Goal: Task Accomplishment & Management: Manage account settings

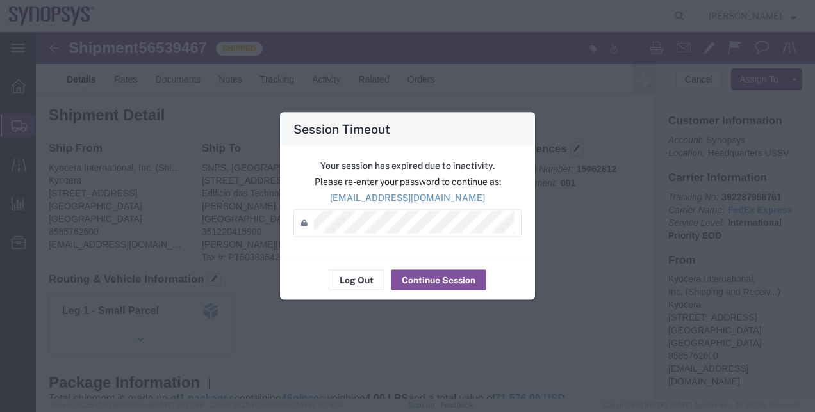
scroll to position [310, 0]
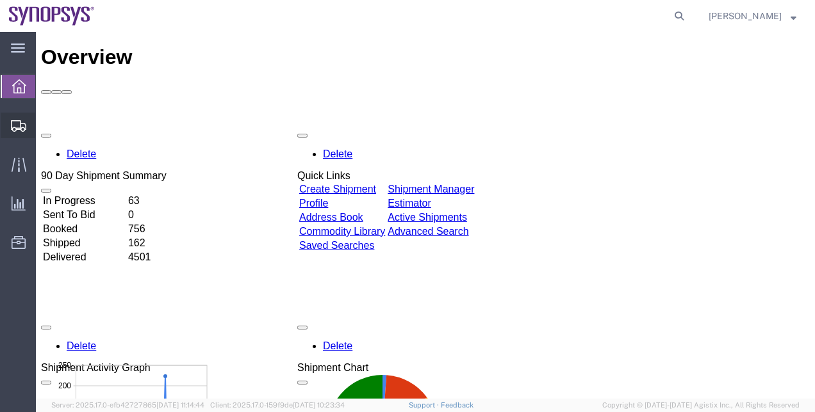
click at [0, 0] on span "Shipment Manager" at bounding box center [0, 0] width 0 height 0
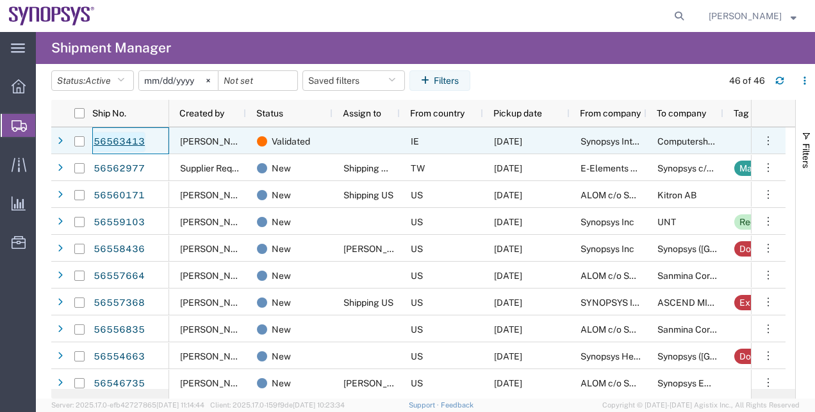
click at [141, 138] on link "56563413" at bounding box center [119, 142] width 53 height 20
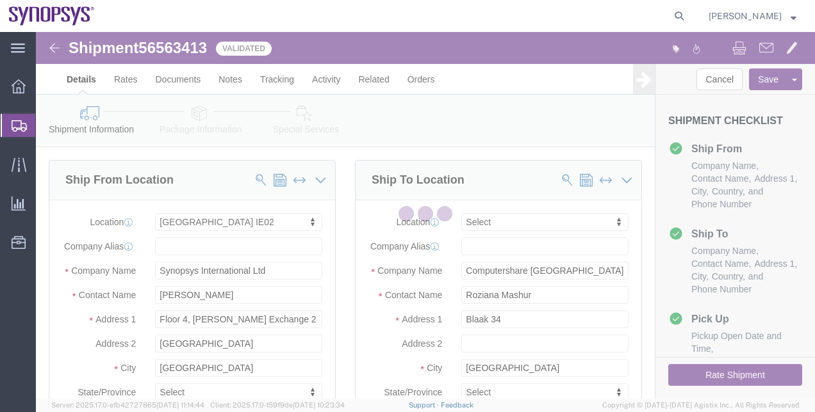
select select "63111"
select select
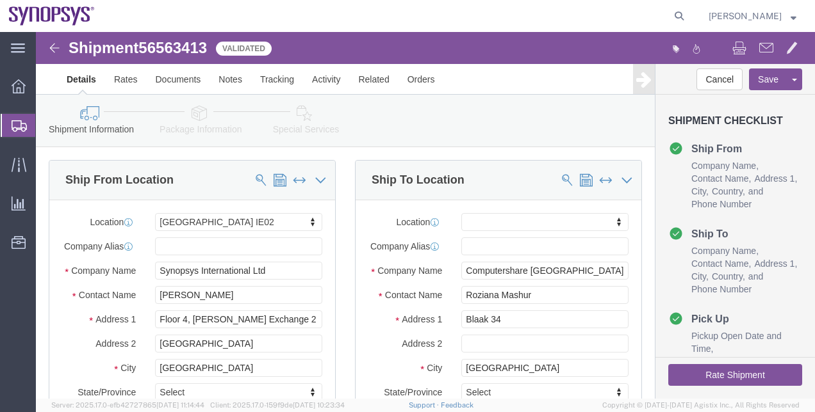
click link "Package Information"
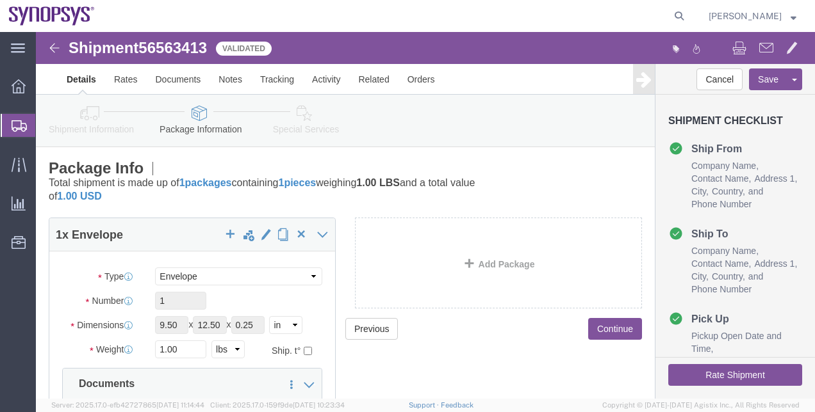
click link "Special Services"
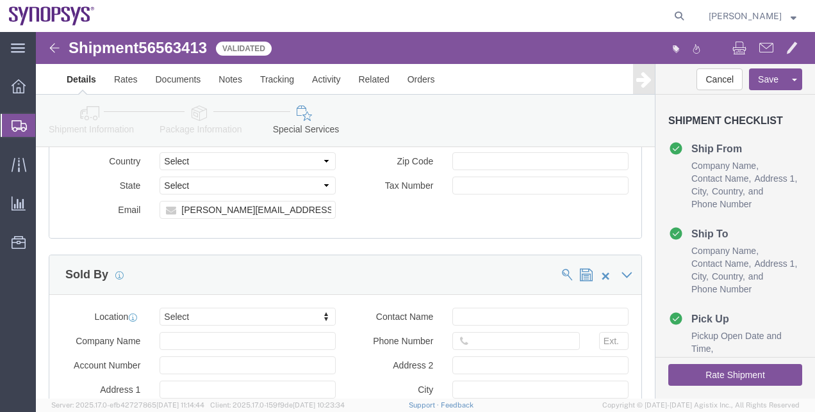
scroll to position [1528, 0]
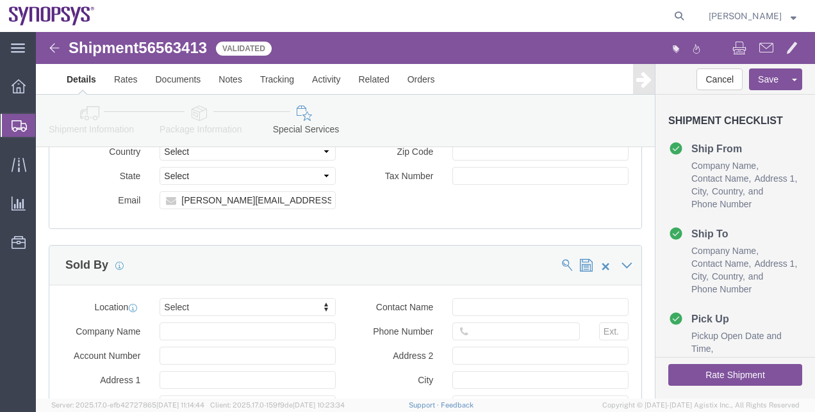
click at [0, 0] on span "Shipment Manager" at bounding box center [0, 0] width 0 height 0
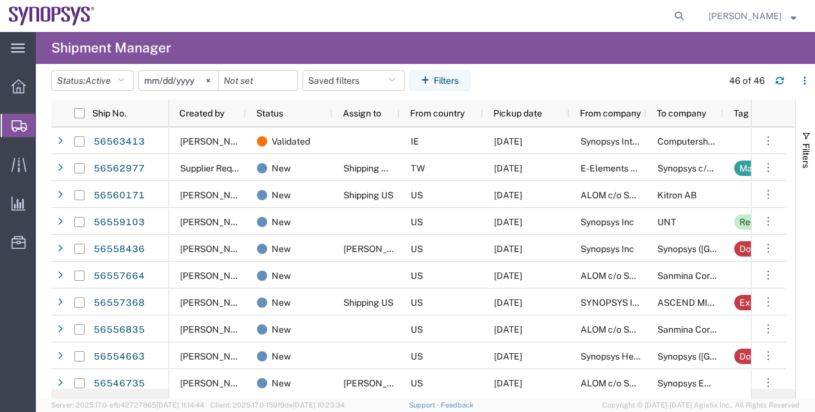
click at [539, 84] on agx-table-filter-chips "Status: Active Active All Approved Booked Canceled Delivered Denied New On Hold…" at bounding box center [383, 84] width 664 height 29
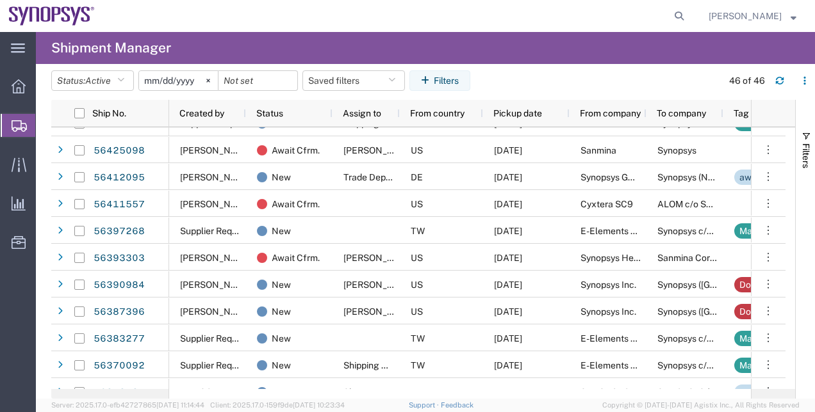
scroll to position [693, 0]
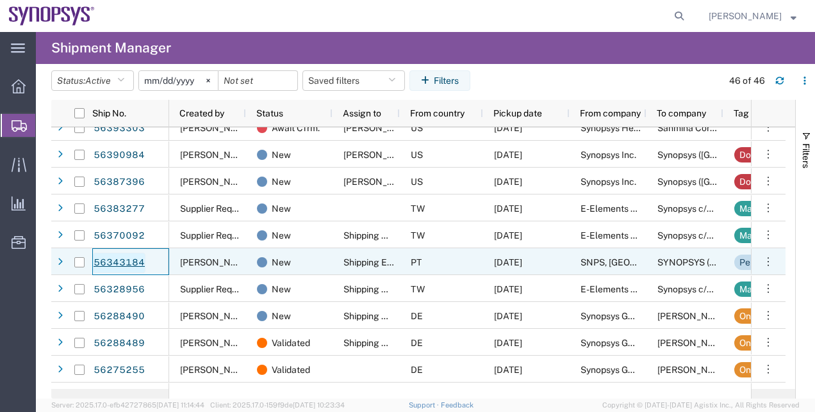
click at [122, 265] on link "56343184" at bounding box center [119, 263] width 53 height 20
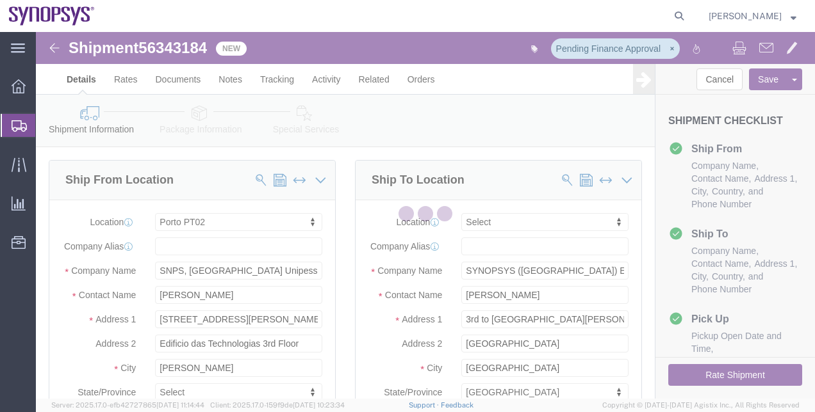
select select "63151"
select select
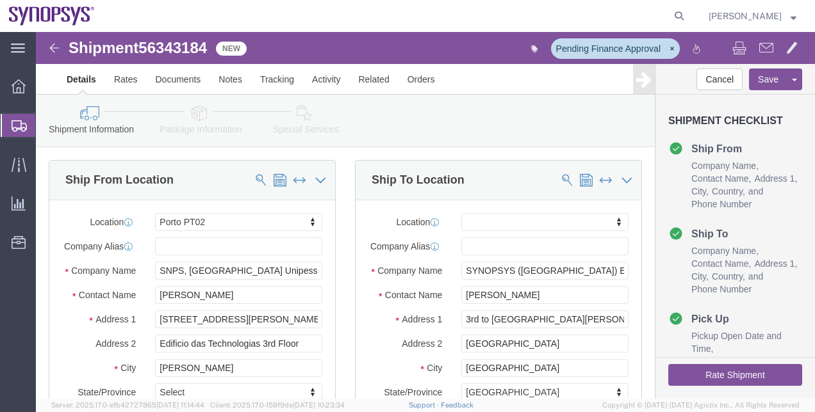
click icon
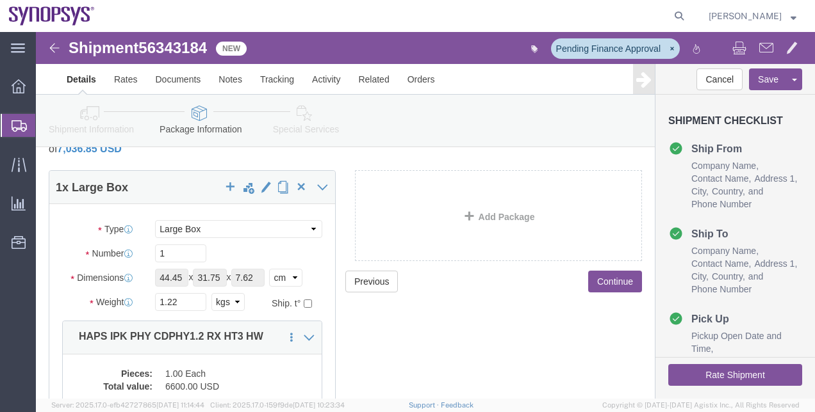
click icon
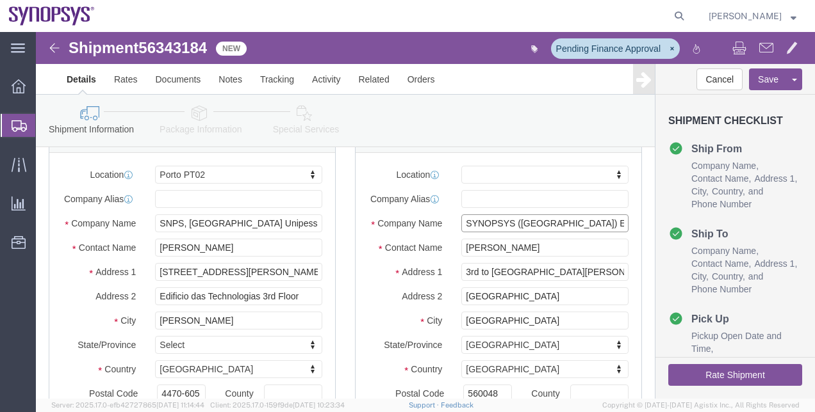
scroll to position [0, 38]
drag, startPoint x: 425, startPoint y: 201, endPoint x: 608, endPoint y: 207, distance: 183.3
click div "Please fix the following errors Ship From Location Location [GEOGRAPHIC_DATA] P…"
paste input "ynopsys ([GEOGRAPHIC_DATA]) Private Limited"
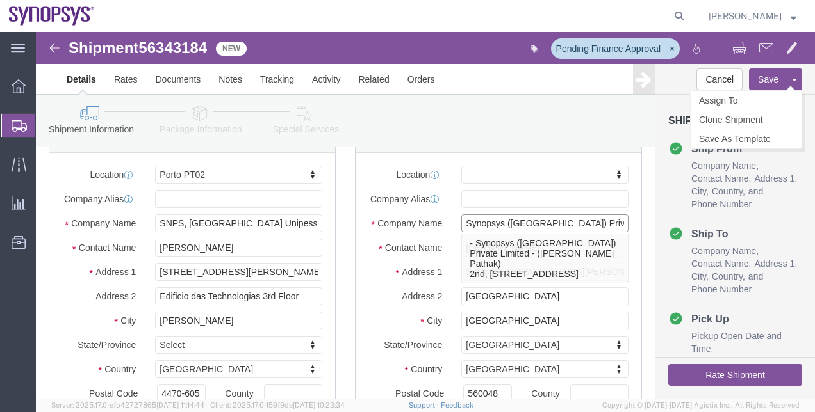
type input "Synopsys ([GEOGRAPHIC_DATA]) Private Limited"
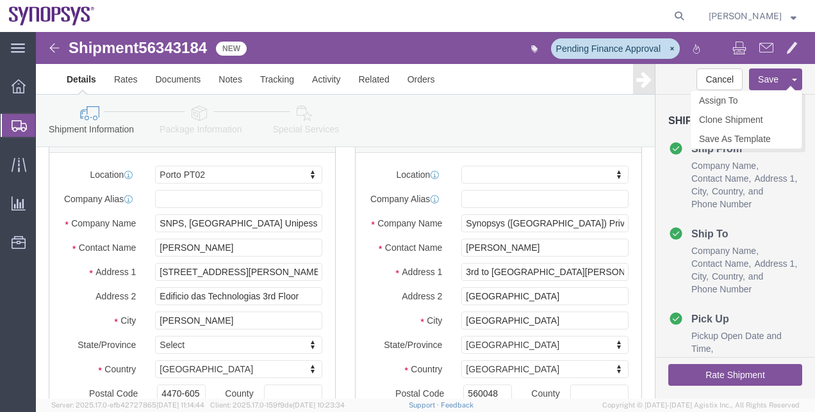
click button "Save"
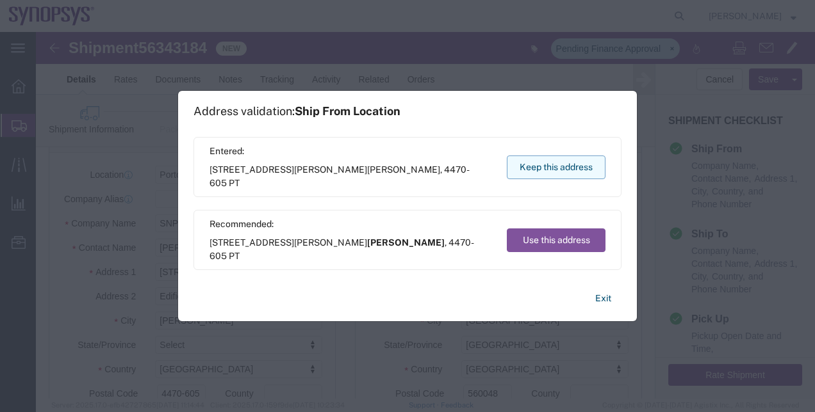
click at [589, 156] on button "Keep this address" at bounding box center [556, 168] width 99 height 24
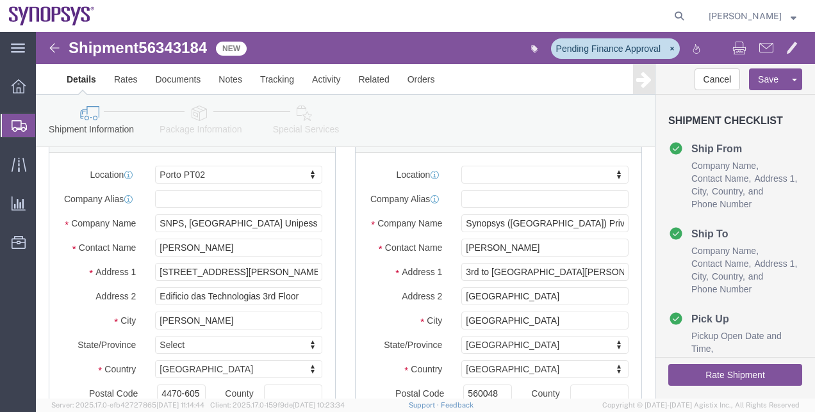
click at [0, 0] on span "Shipment Manager" at bounding box center [0, 0] width 0 height 0
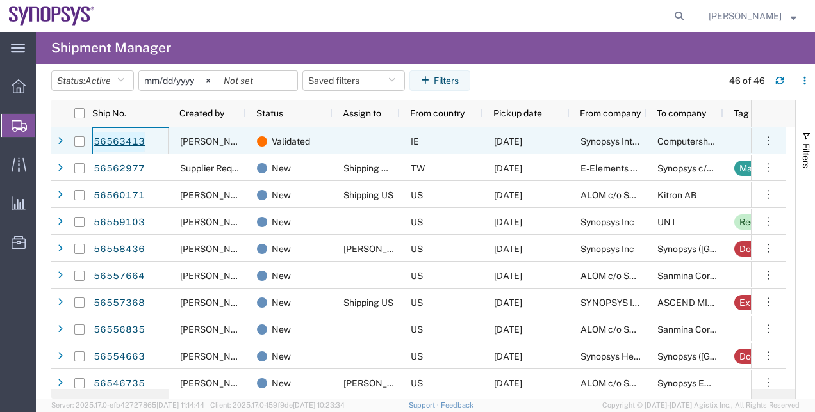
click at [124, 150] on link "56563413" at bounding box center [119, 142] width 53 height 20
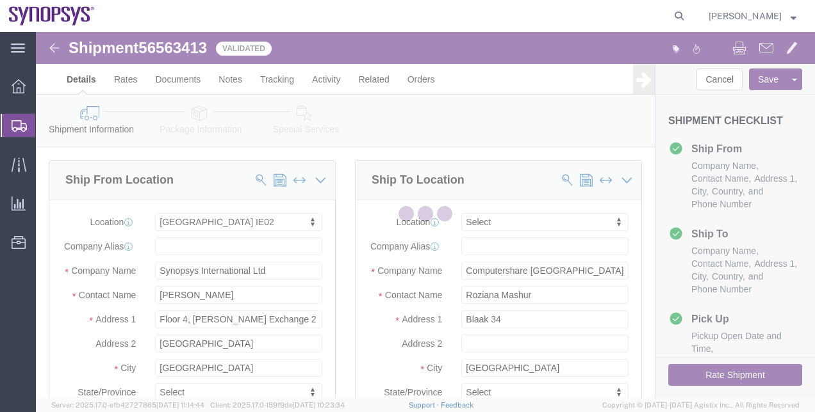
select select "63111"
select select
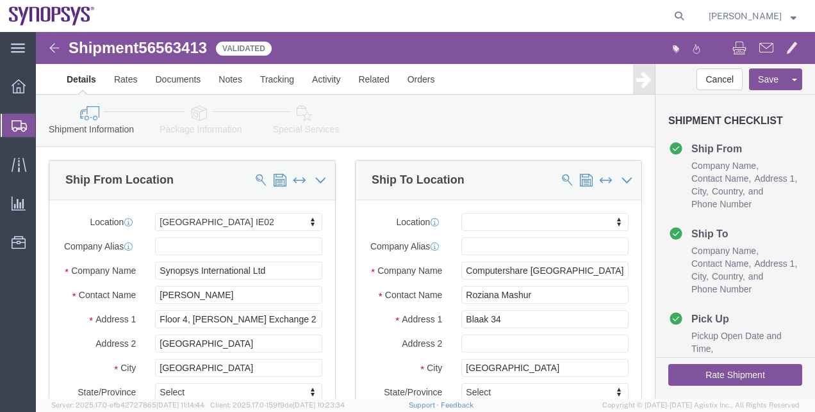
drag, startPoint x: 814, startPoint y: 119, endPoint x: 816, endPoint y: 138, distance: 18.7
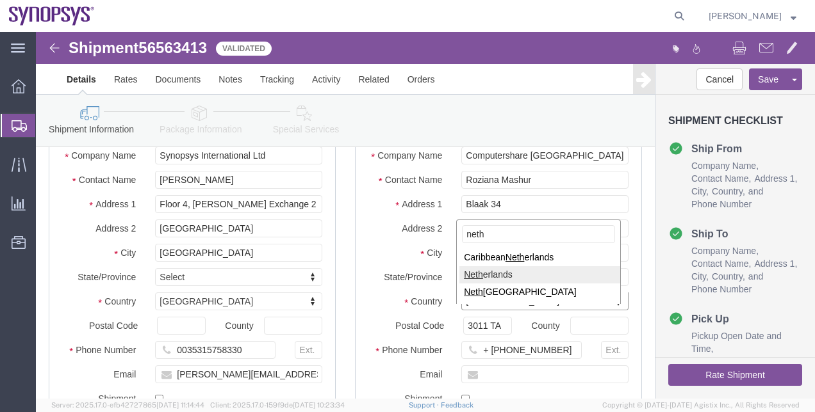
type input "neth"
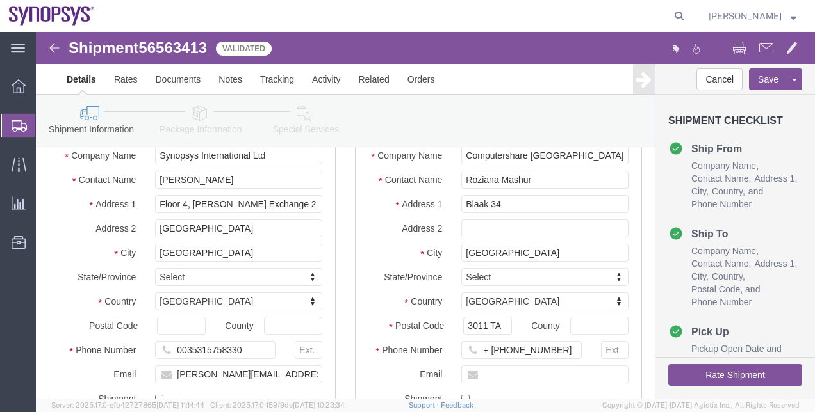
click link "Package Information"
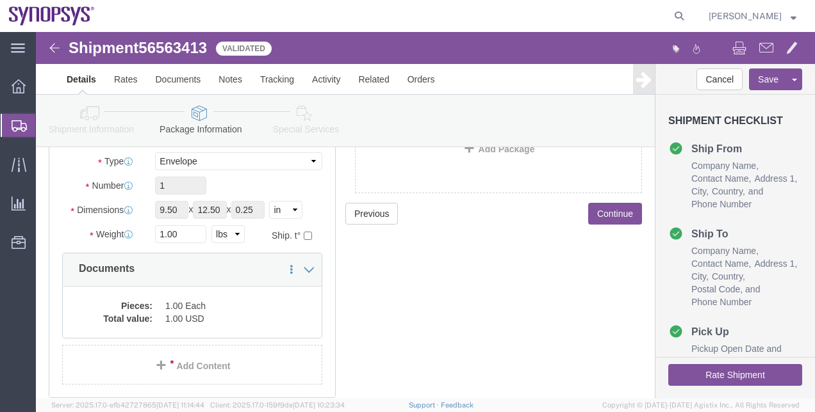
click link "Special Services"
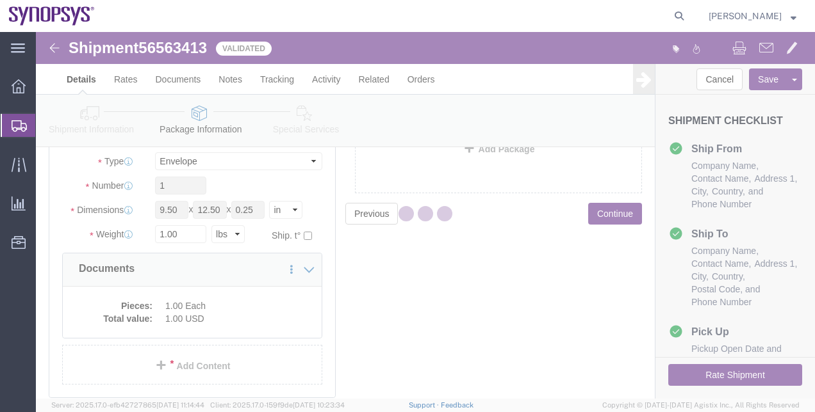
select select
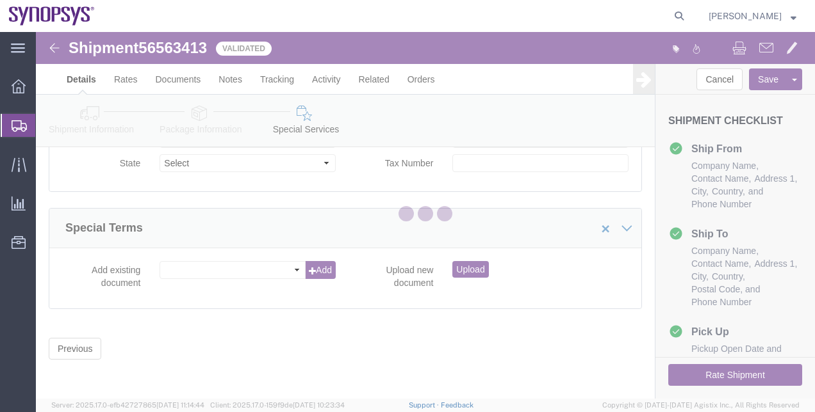
scroll to position [1873, 0]
select select "COSTCENTER"
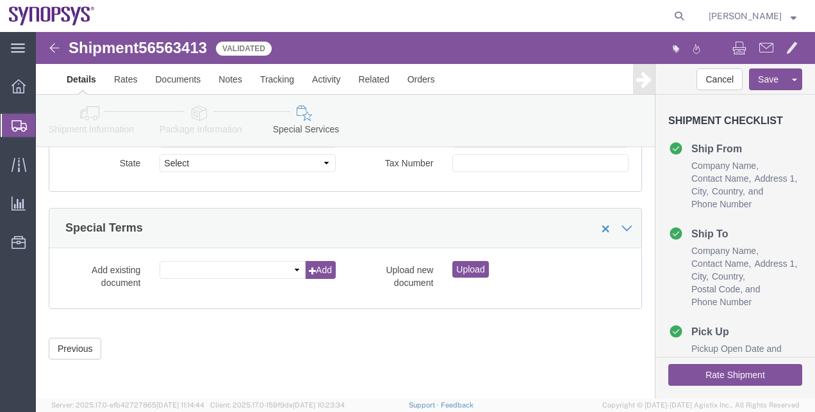
click button "Rate Shipment"
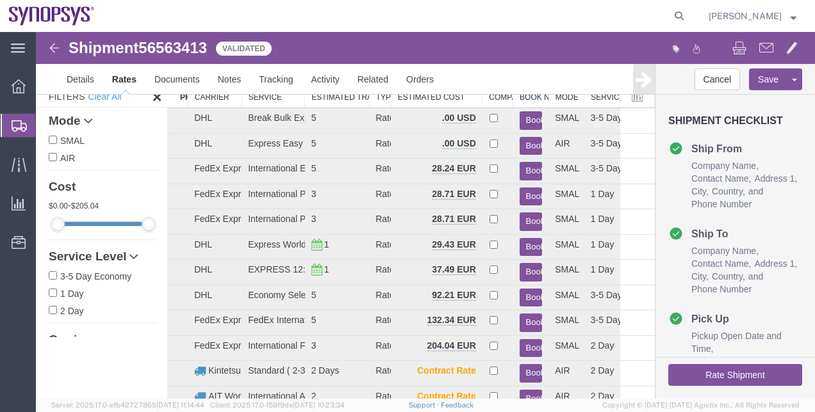
scroll to position [0, 0]
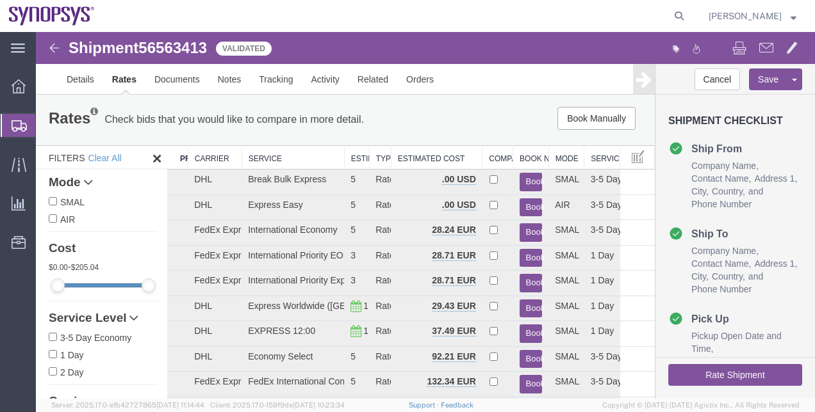
drag, startPoint x: 302, startPoint y: 152, endPoint x: 343, endPoint y: 157, distance: 40.7
click at [343, 157] on div "Search: Preferred Carrier Carrier Service Estimated Transit Type Estimated Cost…" at bounding box center [410, 334] width 487 height 378
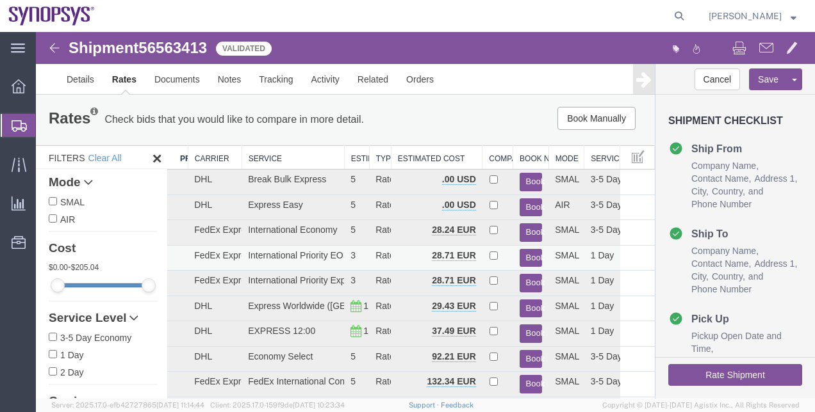
click at [530, 259] on button "Book" at bounding box center [530, 258] width 23 height 19
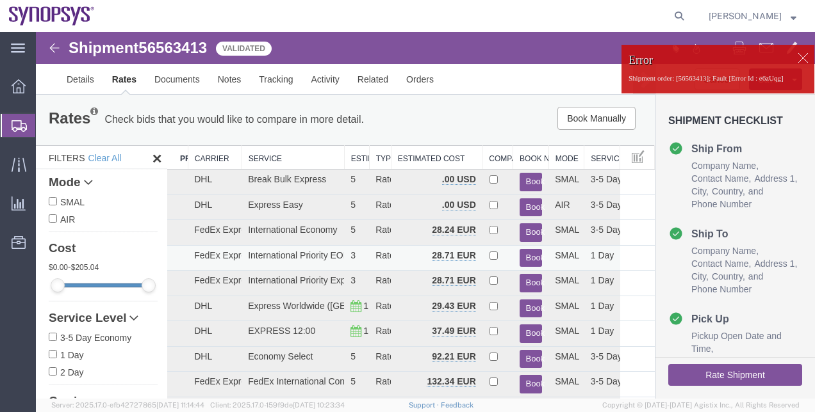
click at [530, 259] on button "Book" at bounding box center [530, 258] width 23 height 19
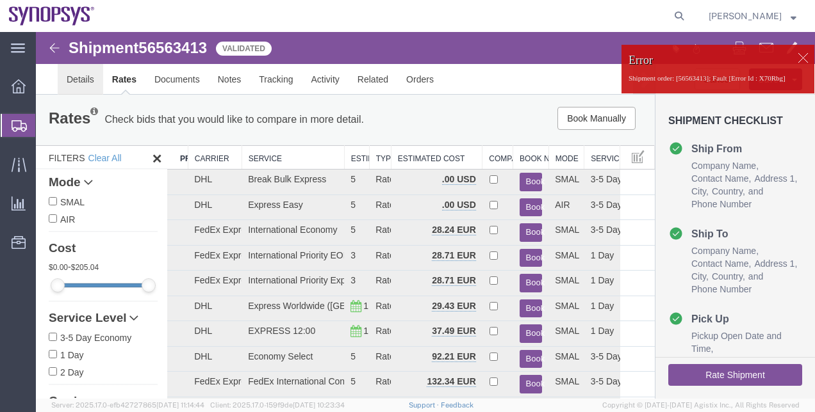
click at [86, 78] on link "Details" at bounding box center [80, 79] width 45 height 31
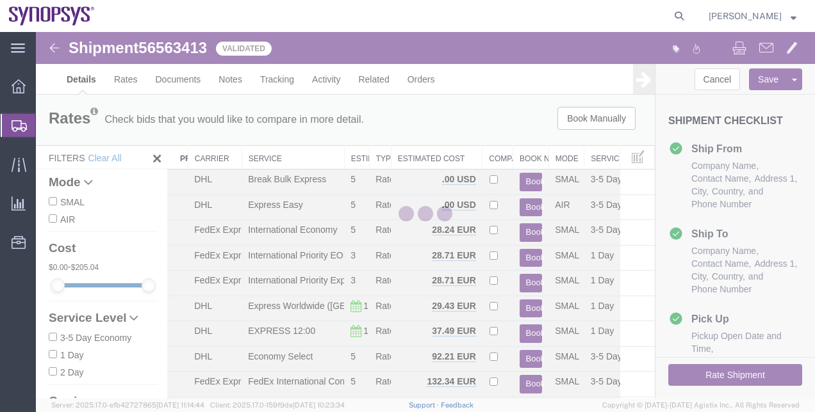
select select "63111"
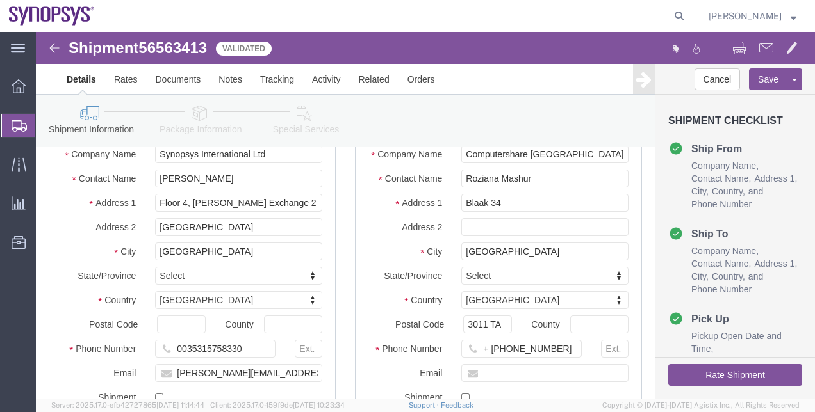
scroll to position [118, 0]
drag, startPoint x: 466, startPoint y: 305, endPoint x: 390, endPoint y: 307, distance: 75.6
click div "Postal Code 3011 TA"
click span "56563413"
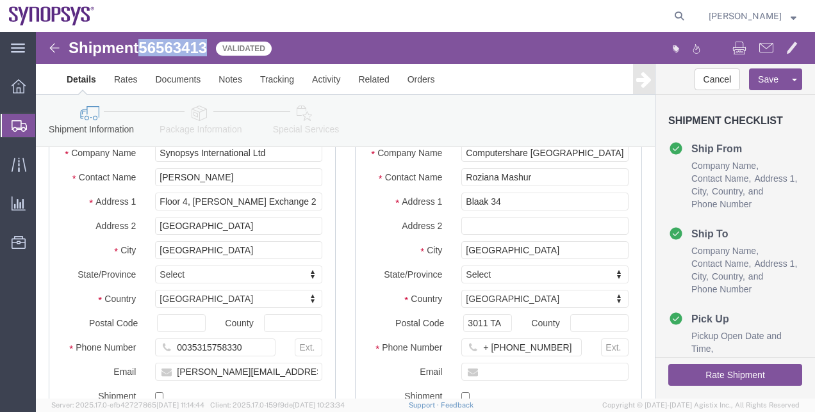
copy span "56563413"
click div "Shipment Checklist Ship From Company Name Contact Name Address 1 City State/Pro…"
click icon
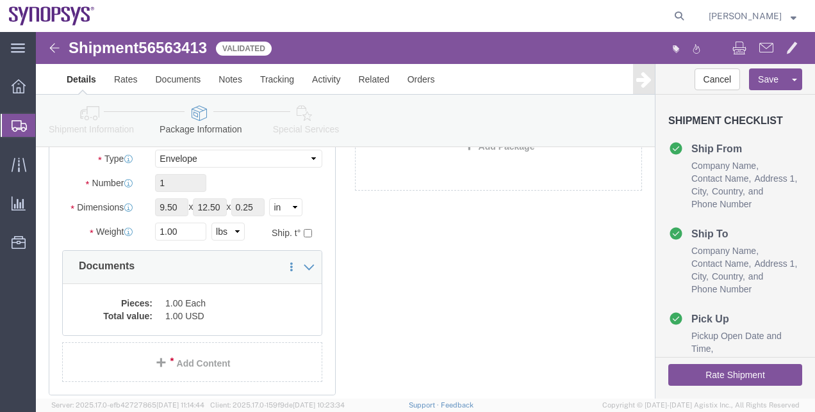
click icon
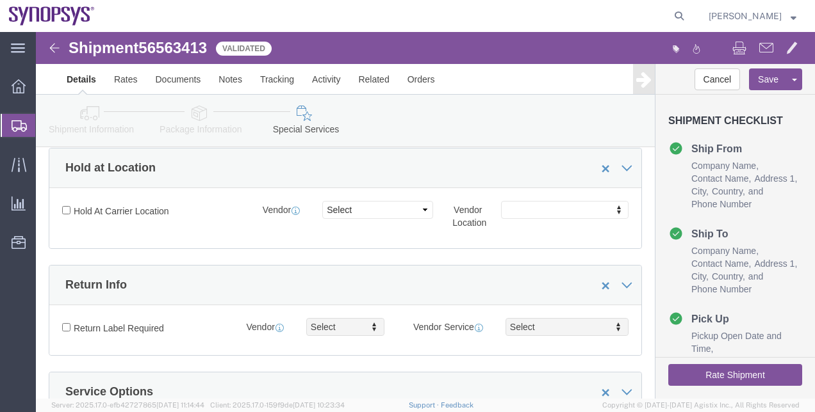
scroll to position [203, 0]
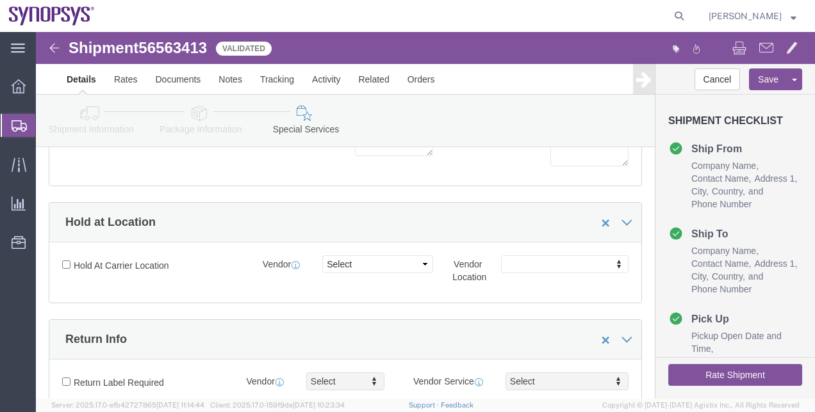
click icon
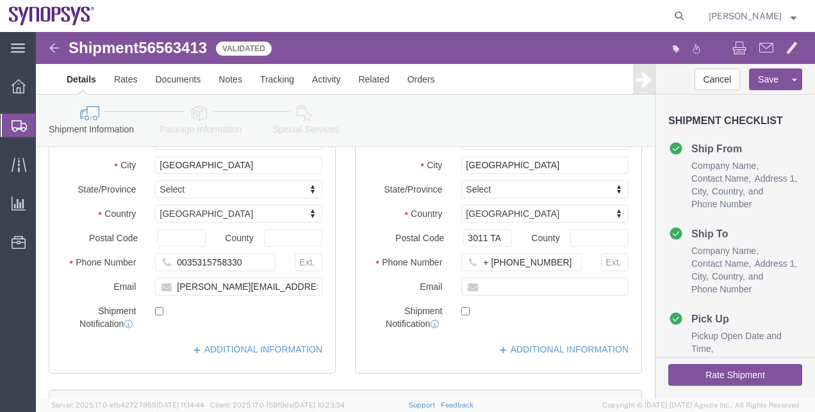
click link "Package Information"
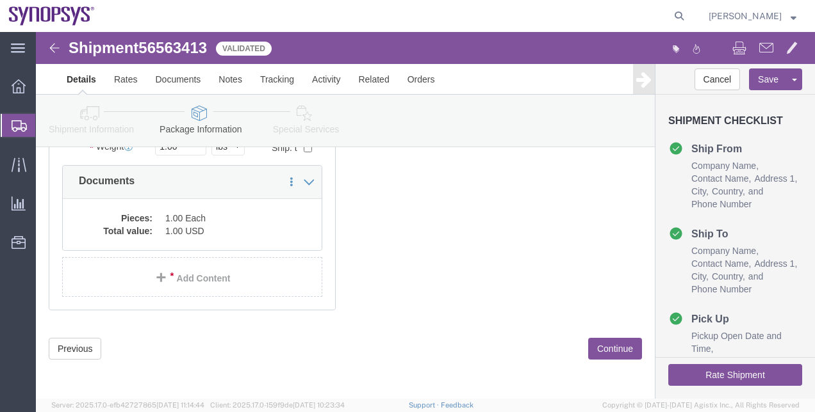
scroll to position [202, 0]
click link "Shipment Information"
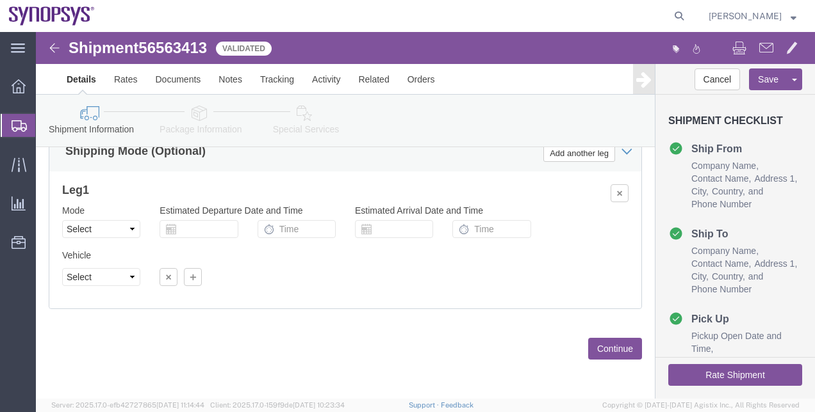
click icon
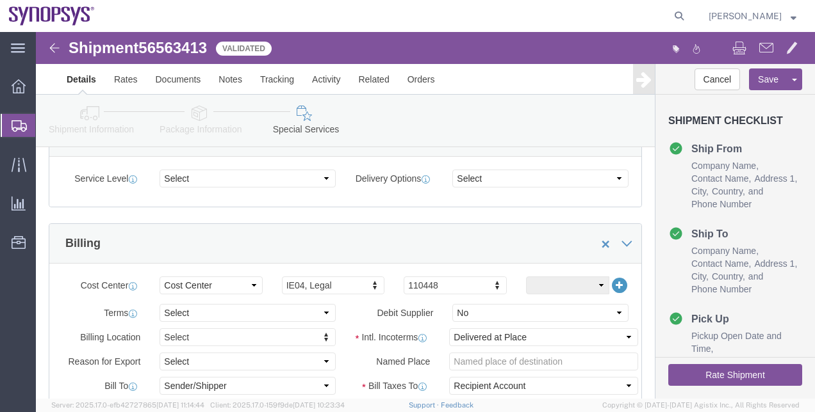
scroll to position [514, 0]
click link "Package Information"
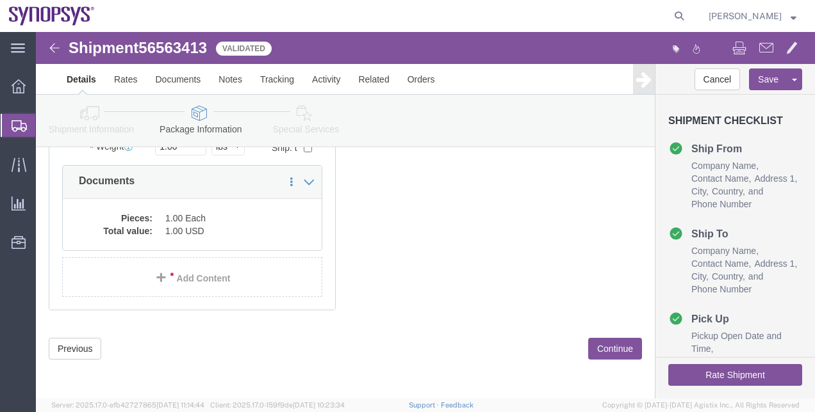
scroll to position [202, 0]
click link "Shipment Information"
